Goal: Book appointment/travel/reservation

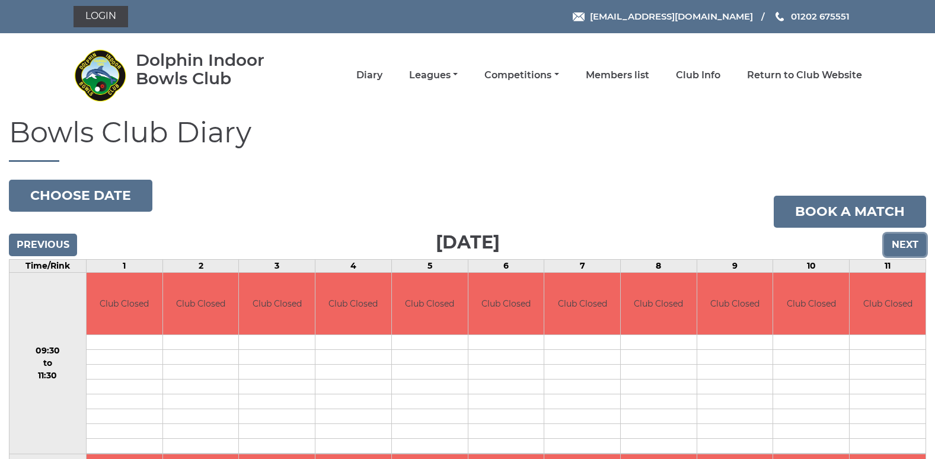
click at [898, 241] on input "Next" at bounding box center [905, 245] width 42 height 23
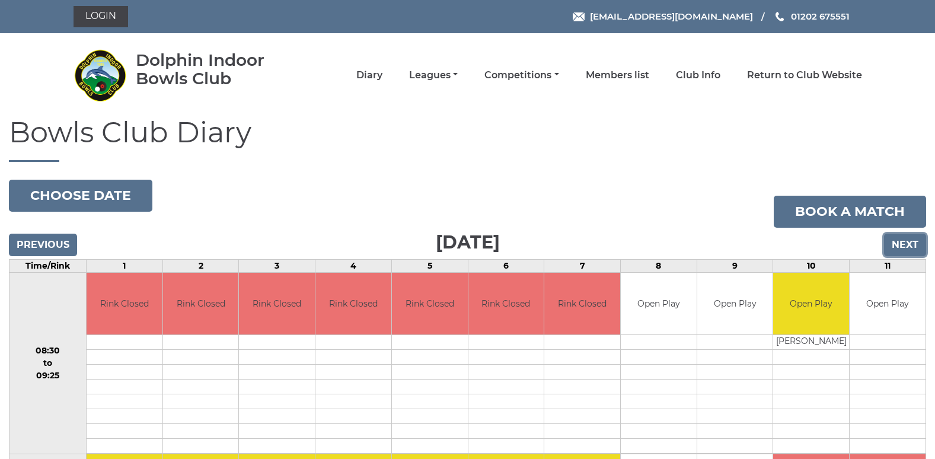
click at [897, 241] on input "Next" at bounding box center [905, 245] width 42 height 23
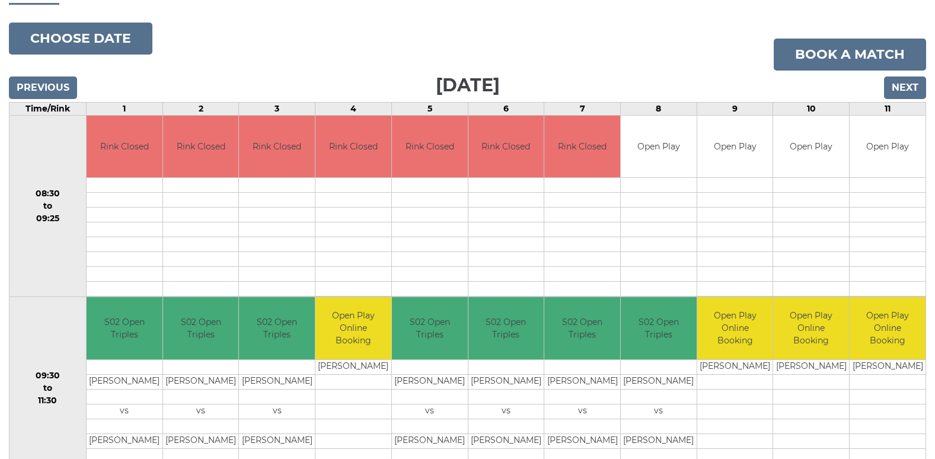
scroll to position [157, 0]
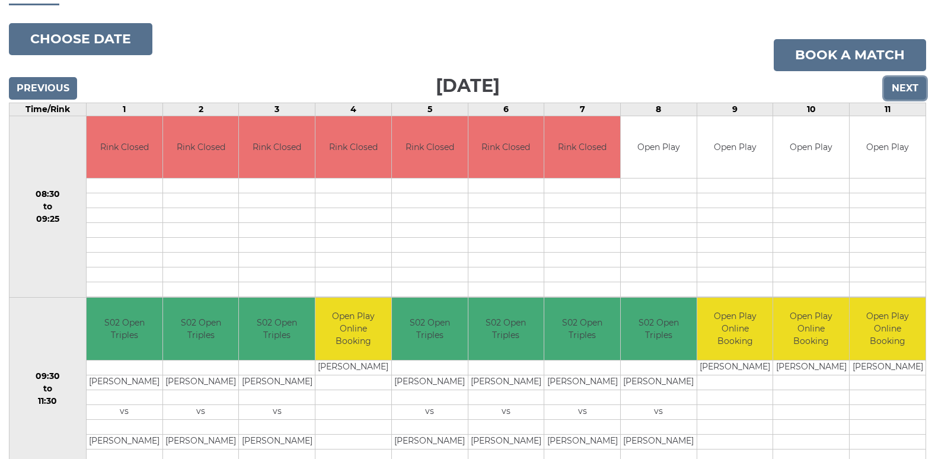
click at [897, 85] on input "Next" at bounding box center [905, 88] width 42 height 23
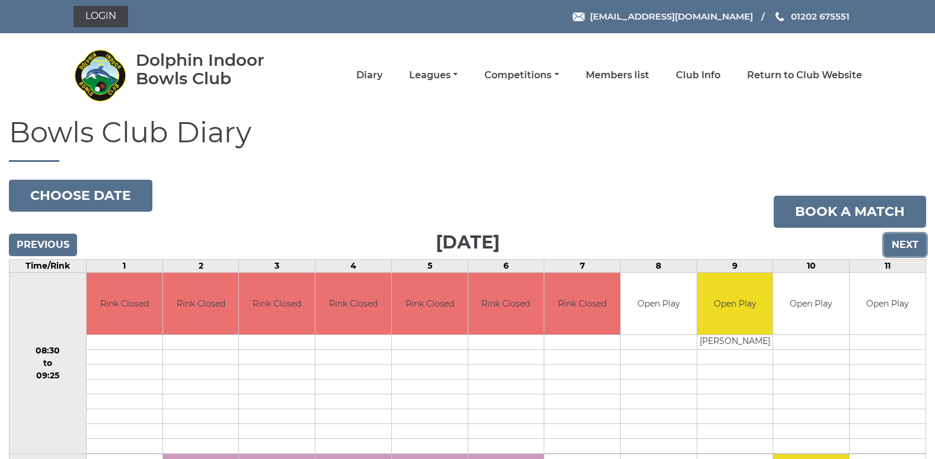
click at [903, 235] on input "Next" at bounding box center [905, 245] width 42 height 23
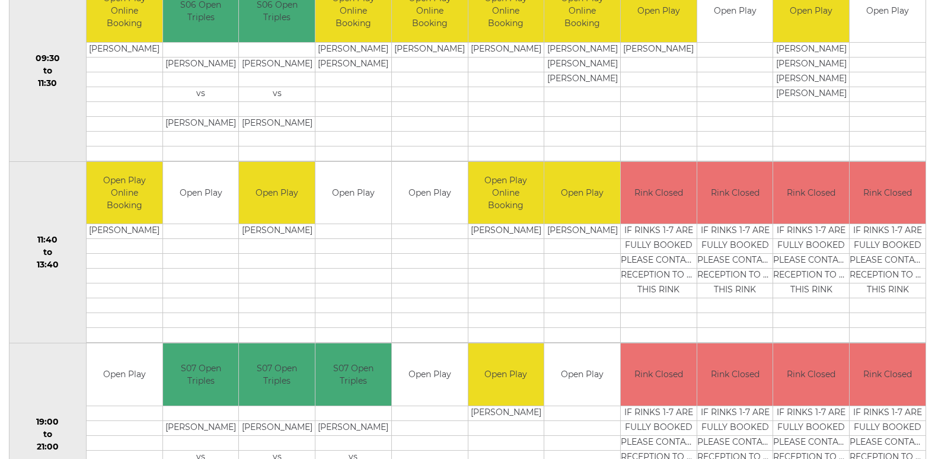
scroll to position [534, 0]
